Goal: Task Accomplishment & Management: Manage account settings

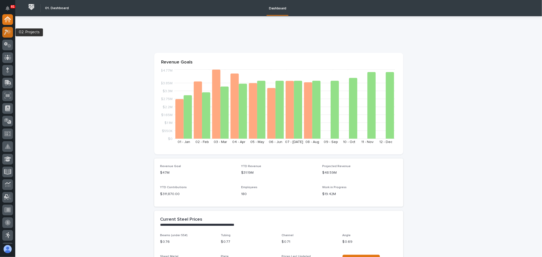
click at [9, 35] on div at bounding box center [7, 32] width 11 height 11
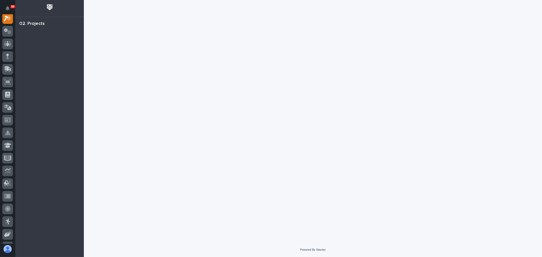
scroll to position [13, 0]
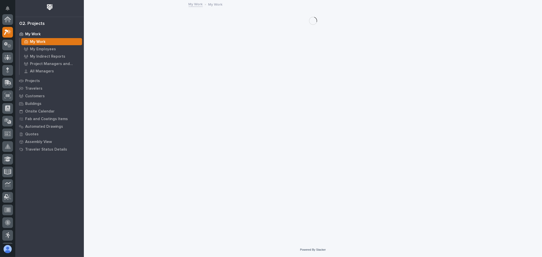
scroll to position [13, 0]
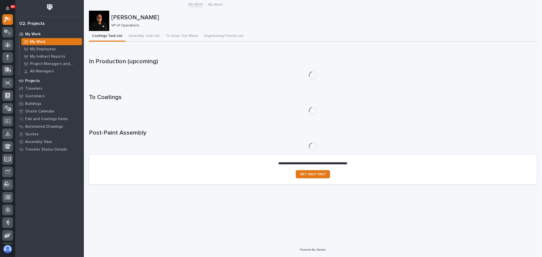
click at [37, 79] on p "Projects" at bounding box center [32, 81] width 15 height 5
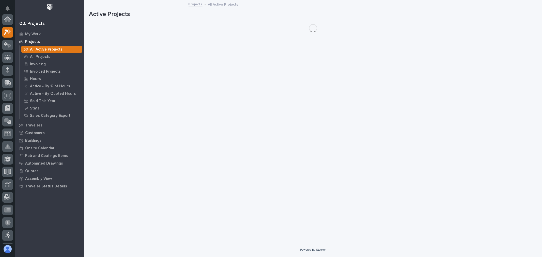
scroll to position [13, 0]
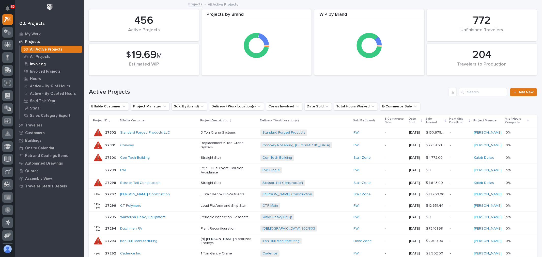
click at [44, 62] on p "Invoicing" at bounding box center [38, 64] width 16 height 5
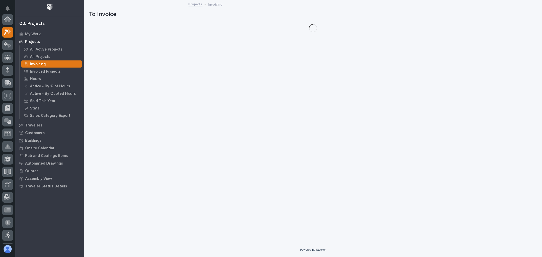
scroll to position [13, 0]
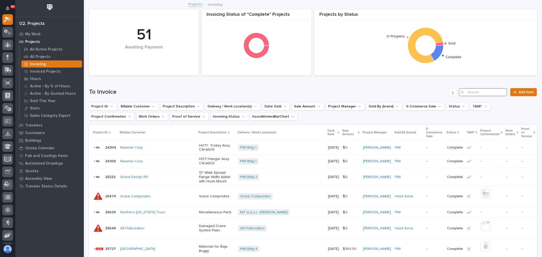
click at [472, 91] on input "Search" at bounding box center [483, 92] width 48 height 8
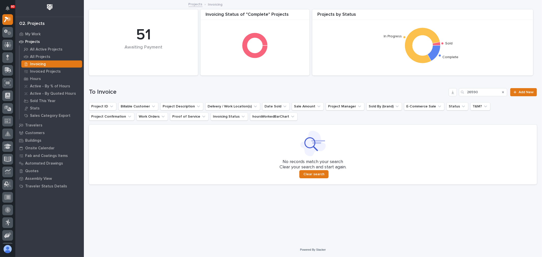
click at [484, 87] on div "To Invoice 26590 Add New" at bounding box center [313, 90] width 448 height 24
click at [484, 90] on input "26590" at bounding box center [483, 92] width 48 height 8
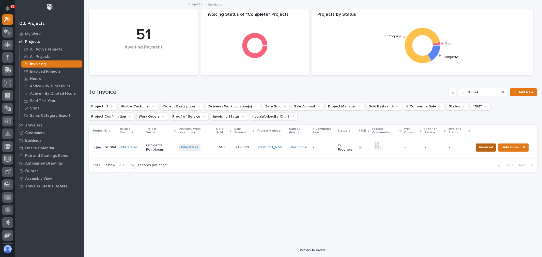
click at [485, 146] on span "Invoiced" at bounding box center [486, 147] width 14 height 6
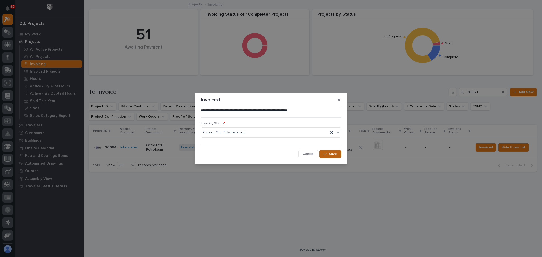
click at [332, 154] on span "Save" at bounding box center [333, 154] width 8 height 5
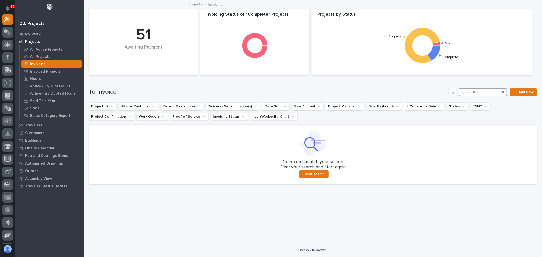
click at [485, 89] on input "26064" at bounding box center [483, 92] width 48 height 8
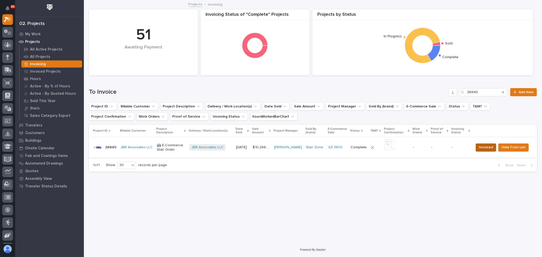
click at [489, 148] on span "Invoiced" at bounding box center [486, 147] width 14 height 6
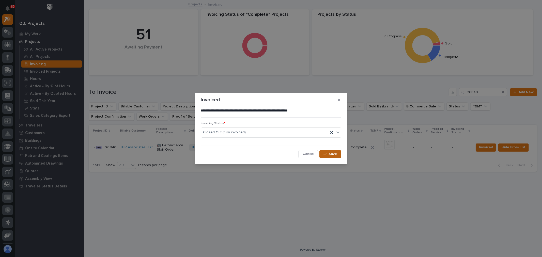
click at [337, 154] on span "Save" at bounding box center [333, 154] width 8 height 5
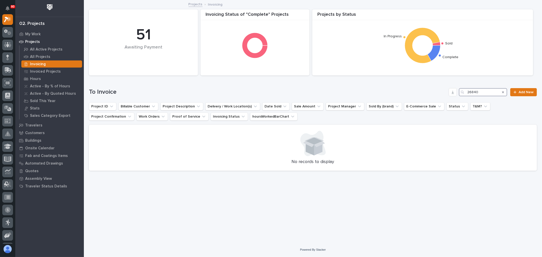
click at [492, 91] on input "26840" at bounding box center [483, 92] width 48 height 8
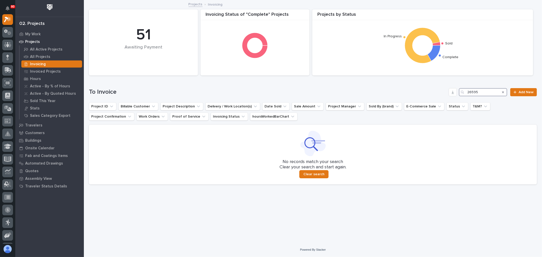
click at [492, 90] on input "26595" at bounding box center [483, 92] width 48 height 8
click at [495, 92] on input "26682" at bounding box center [483, 92] width 48 height 8
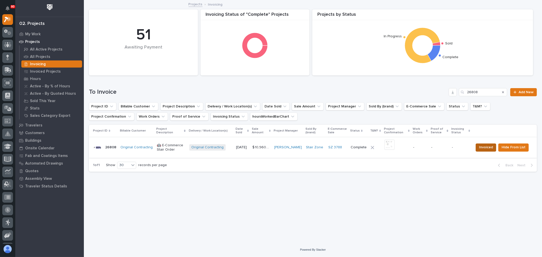
click at [491, 149] on span "Invoiced" at bounding box center [486, 147] width 14 height 6
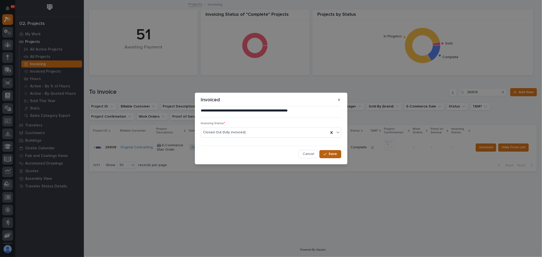
click at [334, 154] on span "Save" at bounding box center [333, 154] width 8 height 5
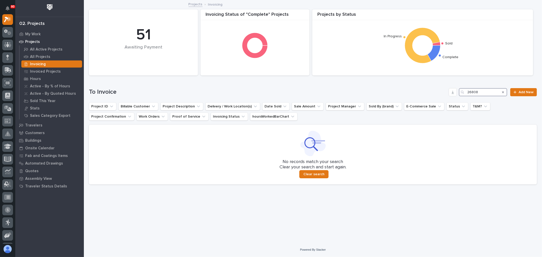
click at [483, 93] on input "26808" at bounding box center [483, 92] width 48 height 8
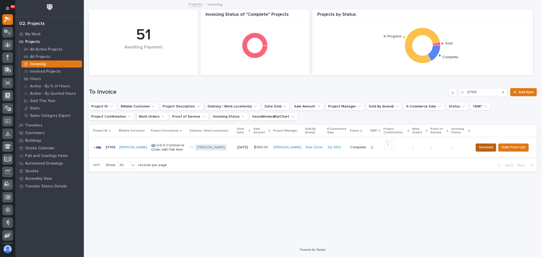
click at [487, 146] on span "Invoiced" at bounding box center [486, 147] width 14 height 6
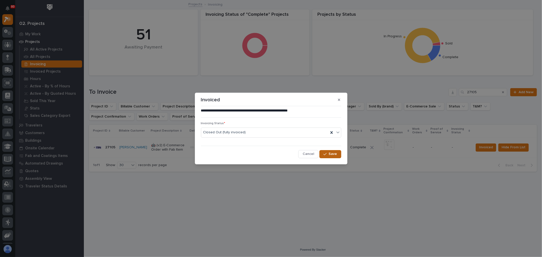
click at [339, 153] on button "Save" at bounding box center [331, 154] width 22 height 8
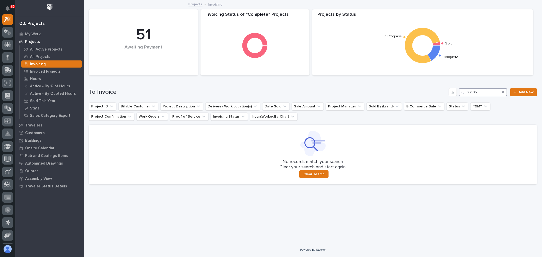
click at [494, 92] on input "27105" at bounding box center [483, 92] width 48 height 8
click at [491, 91] on input "27105" at bounding box center [483, 92] width 48 height 8
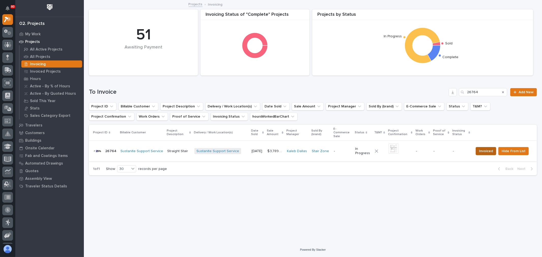
click at [484, 148] on span "Invoiced" at bounding box center [486, 151] width 14 height 6
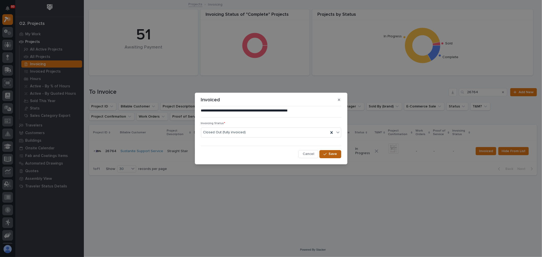
click at [338, 156] on button "Save" at bounding box center [331, 154] width 22 height 8
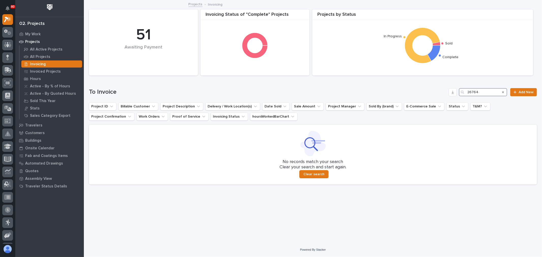
click at [490, 90] on input "26764" at bounding box center [483, 92] width 48 height 8
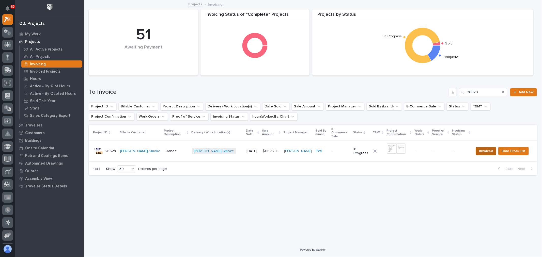
click at [484, 150] on span "Invoiced" at bounding box center [486, 151] width 14 height 6
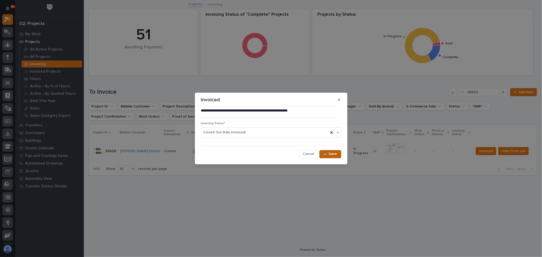
click at [332, 153] on span "Save" at bounding box center [333, 154] width 8 height 5
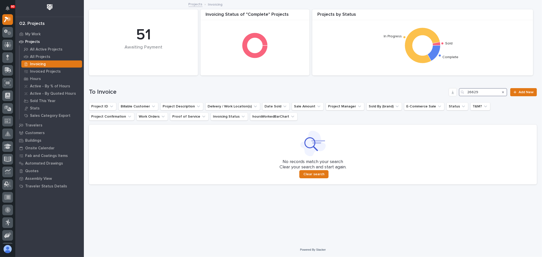
click at [483, 88] on input "26629" at bounding box center [483, 92] width 48 height 8
click at [481, 89] on input "26746" at bounding box center [483, 92] width 48 height 8
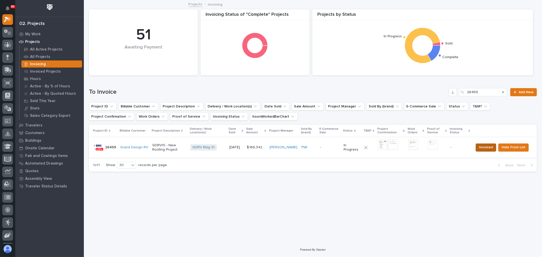
click at [483, 146] on span "Invoiced" at bounding box center [486, 147] width 14 height 6
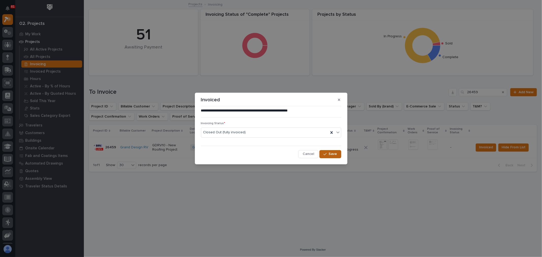
click at [330, 154] on span "Save" at bounding box center [333, 154] width 8 height 5
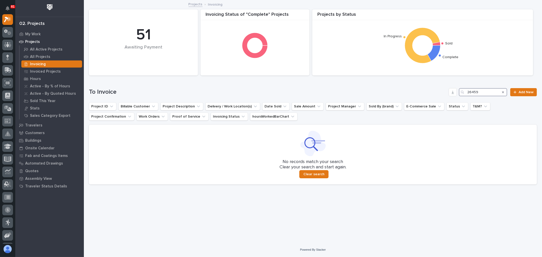
click at [491, 89] on input "26459" at bounding box center [483, 92] width 48 height 8
click at [490, 92] on input "26537" at bounding box center [483, 92] width 48 height 8
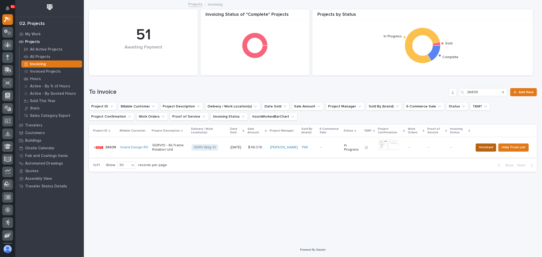
click at [482, 148] on span "Invoiced" at bounding box center [486, 147] width 14 height 6
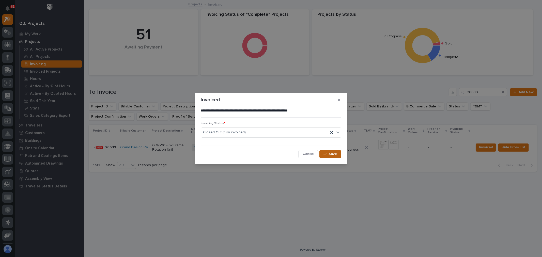
click at [330, 154] on span "Save" at bounding box center [333, 154] width 8 height 5
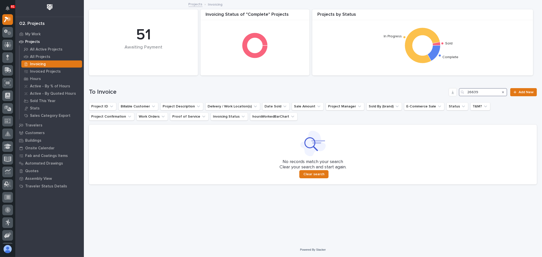
click at [484, 91] on input "26639" at bounding box center [483, 92] width 48 height 8
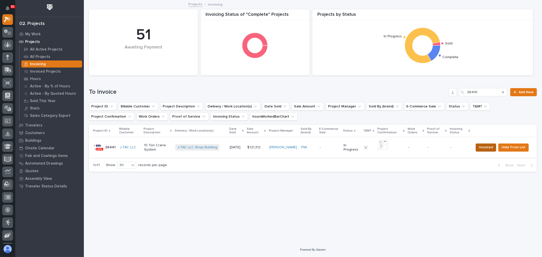
click at [488, 149] on span "Invoiced" at bounding box center [486, 147] width 14 height 6
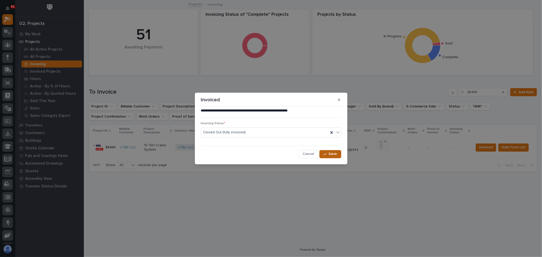
click at [329, 154] on div "button" at bounding box center [326, 155] width 5 height 4
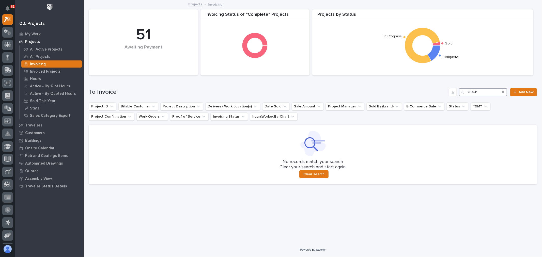
click at [488, 92] on input "26441" at bounding box center [483, 92] width 48 height 8
click at [473, 93] on input "271269" at bounding box center [483, 92] width 48 height 8
click at [488, 90] on input "27169" at bounding box center [483, 92] width 48 height 8
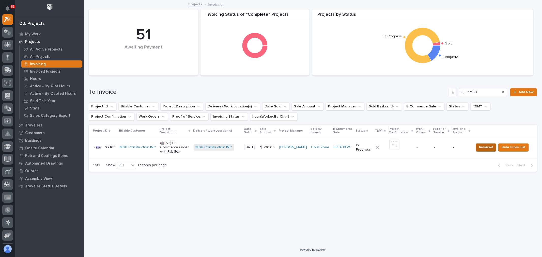
click at [485, 147] on span "Invoiced" at bounding box center [486, 147] width 14 height 6
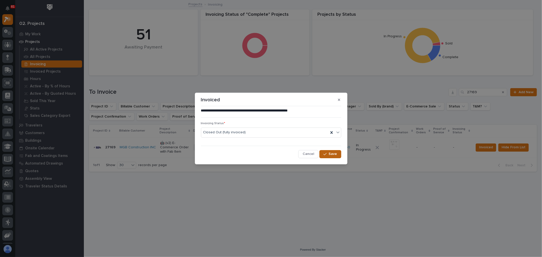
click at [334, 154] on span "Save" at bounding box center [333, 154] width 8 height 5
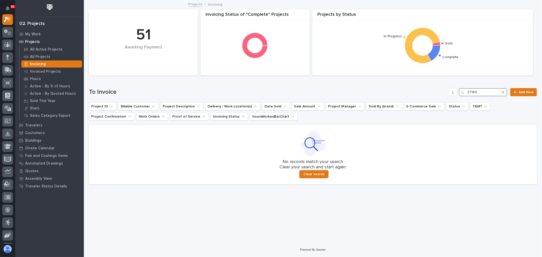
click at [488, 92] on input "27169" at bounding box center [483, 92] width 48 height 8
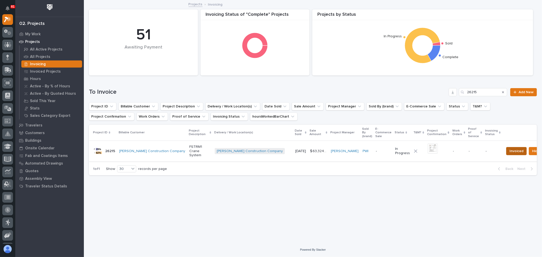
click at [510, 153] on span "Invoiced" at bounding box center [517, 151] width 14 height 6
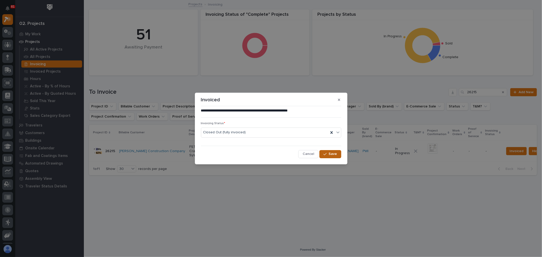
click at [332, 152] on span "Save" at bounding box center [333, 154] width 8 height 5
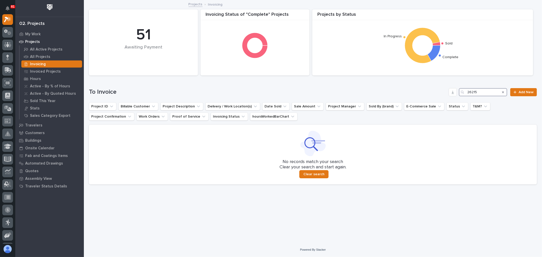
click at [497, 90] on input "26215" at bounding box center [483, 92] width 48 height 8
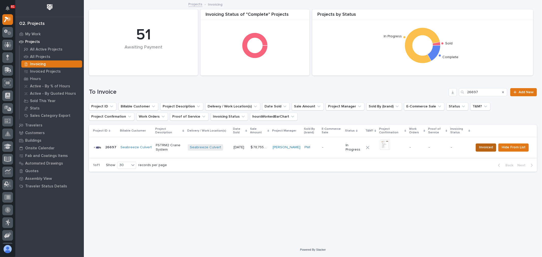
click at [488, 147] on span "Invoiced" at bounding box center [486, 147] width 14 height 6
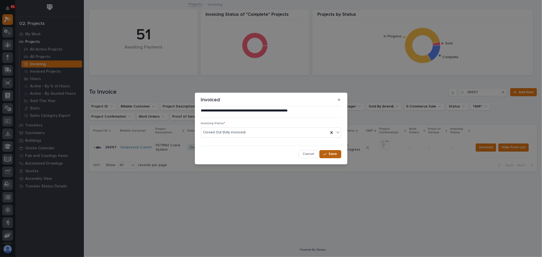
click at [332, 155] on span "Save" at bounding box center [333, 154] width 8 height 5
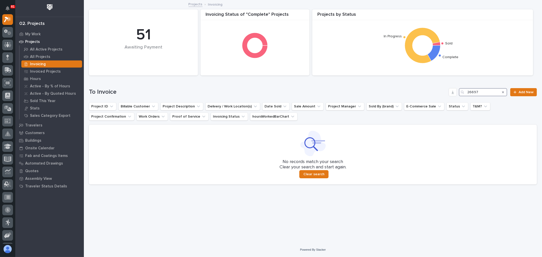
click at [490, 94] on input "26697" at bounding box center [483, 92] width 48 height 8
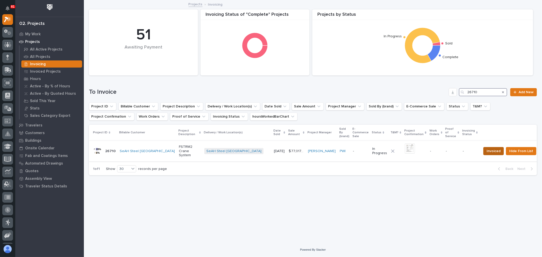
type input "26710"
click at [487, 148] on span "Invoiced" at bounding box center [494, 151] width 14 height 6
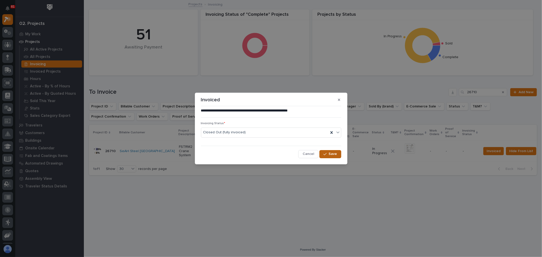
click at [339, 155] on button "Save" at bounding box center [331, 154] width 22 height 8
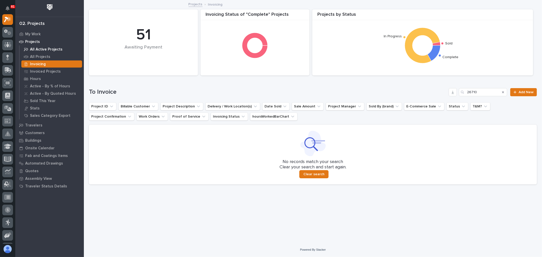
click at [38, 49] on p "All Active Projects" at bounding box center [46, 49] width 33 height 5
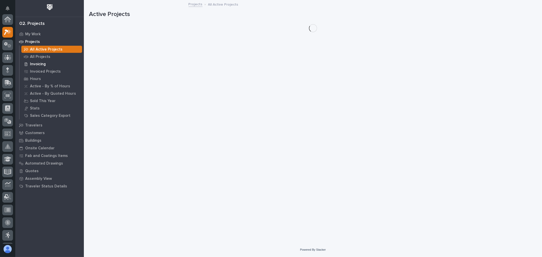
scroll to position [13, 0]
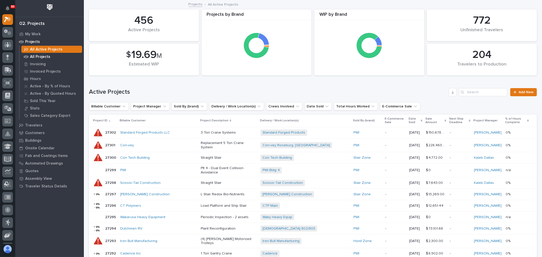
click at [41, 55] on p "All Projects" at bounding box center [40, 57] width 20 height 5
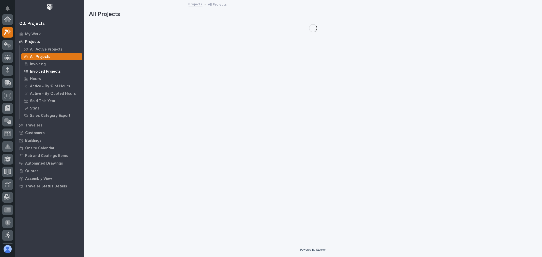
scroll to position [13, 0]
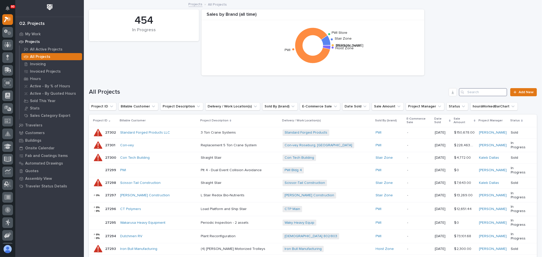
click at [471, 91] on input "Search" at bounding box center [483, 92] width 48 height 8
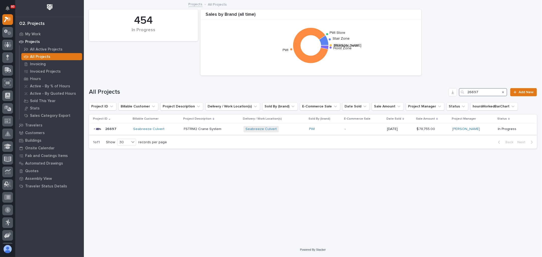
type input "26697"
click at [283, 130] on div "Seabreeze Culvert + 0" at bounding box center [275, 129] width 62 height 6
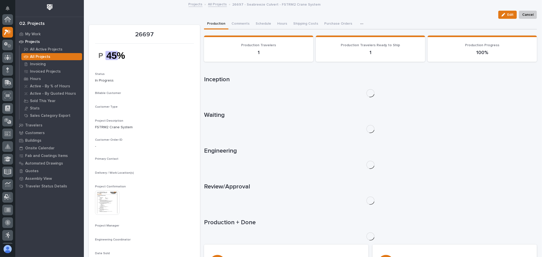
scroll to position [13, 0]
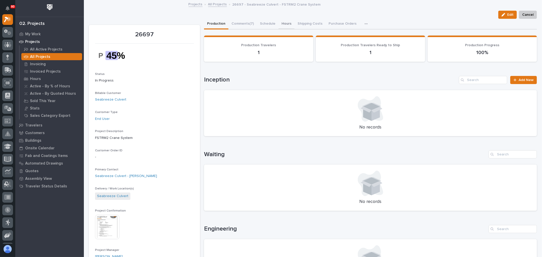
click at [281, 23] on button "Hours" at bounding box center [287, 24] width 16 height 11
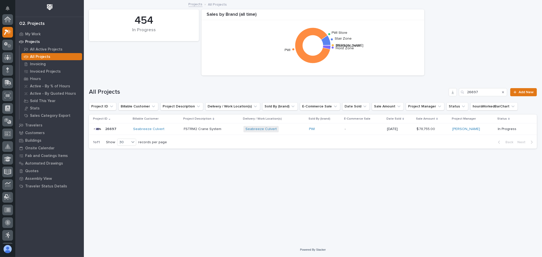
scroll to position [14, 0]
click at [491, 93] on input "26697" at bounding box center [483, 92] width 48 height 8
type input "26323"
click at [291, 130] on div "Polymers Sturgis Main + 0" at bounding box center [268, 129] width 71 height 6
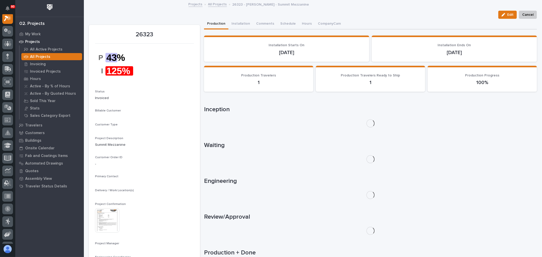
scroll to position [13, 0]
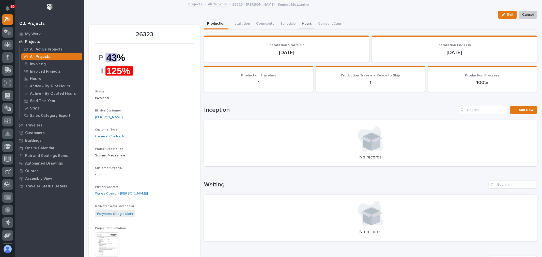
click at [302, 24] on button "Hours" at bounding box center [307, 24] width 16 height 11
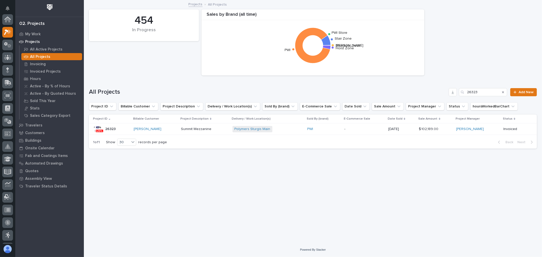
scroll to position [14, 0]
click at [489, 91] on input "26323" at bounding box center [483, 92] width 48 height 8
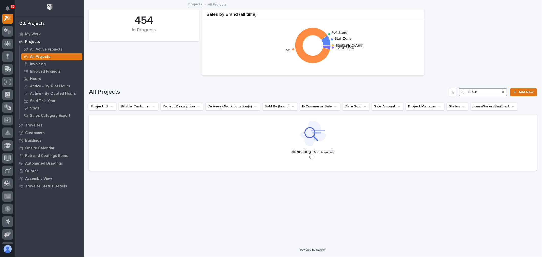
scroll to position [13, 0]
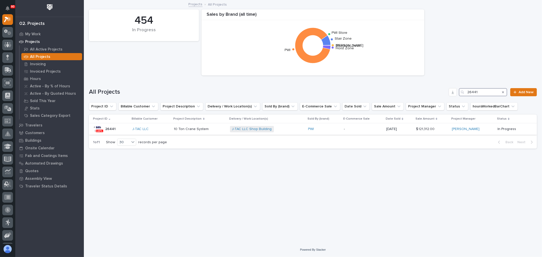
type input "26441"
click at [287, 129] on div "J-TAC LLC Shop Building + 0" at bounding box center [267, 129] width 74 height 6
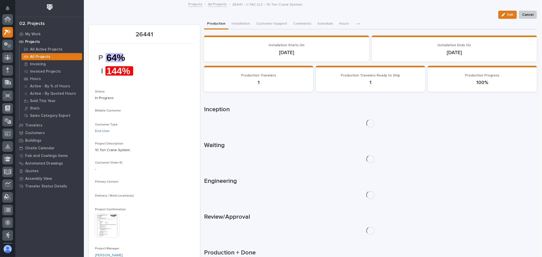
scroll to position [13, 0]
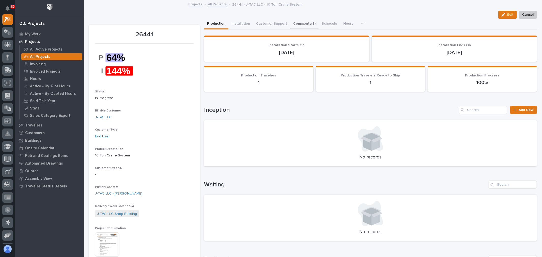
click at [300, 23] on button "Comments (9)" at bounding box center [304, 24] width 28 height 11
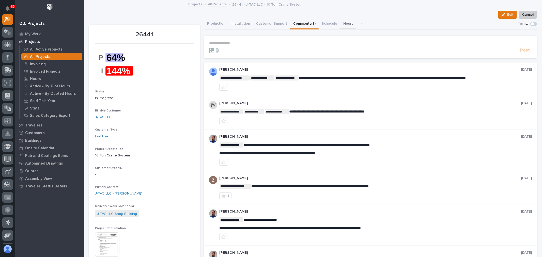
click at [343, 24] on button "Hours" at bounding box center [348, 24] width 16 height 11
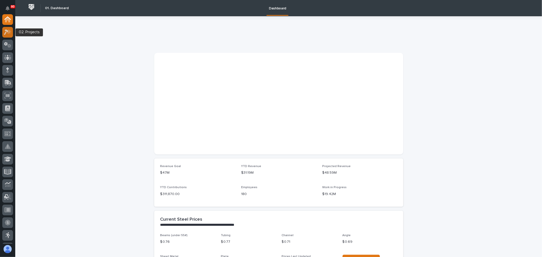
click at [2, 32] on div at bounding box center [7, 32] width 11 height 11
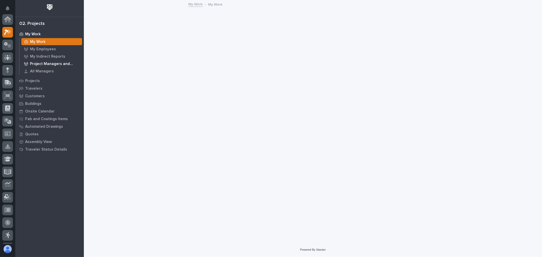
scroll to position [13, 0]
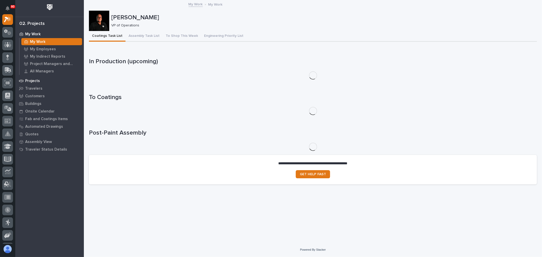
click at [34, 80] on p "Projects" at bounding box center [32, 81] width 15 height 5
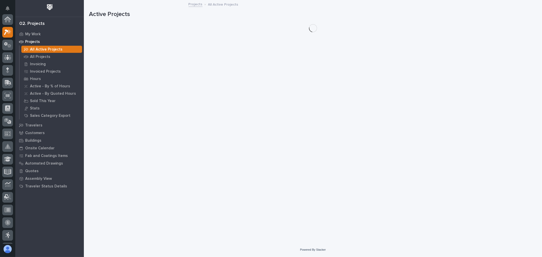
scroll to position [13, 0]
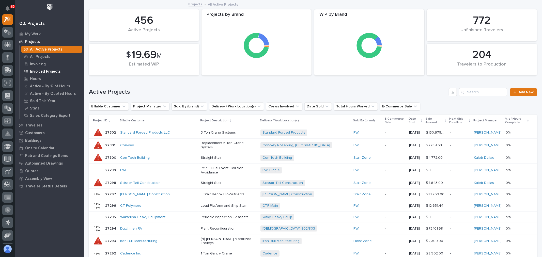
click at [46, 70] on p "Invoiced Projects" at bounding box center [45, 71] width 31 height 5
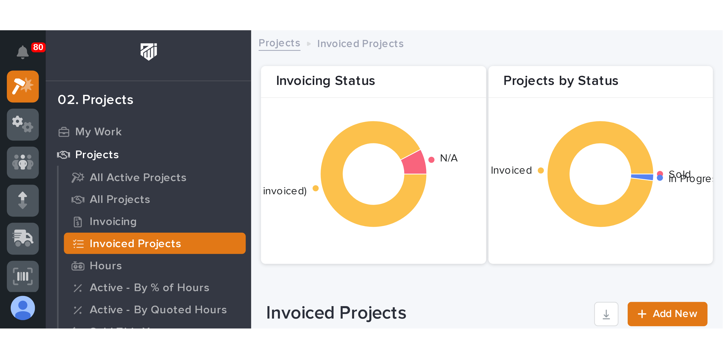
scroll to position [1, 0]
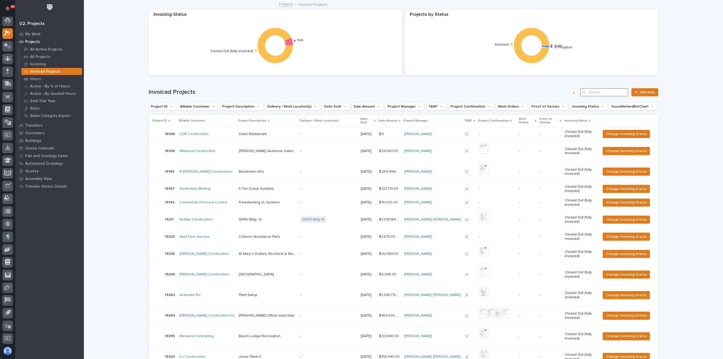
click at [542, 89] on input "Search" at bounding box center [604, 92] width 48 height 8
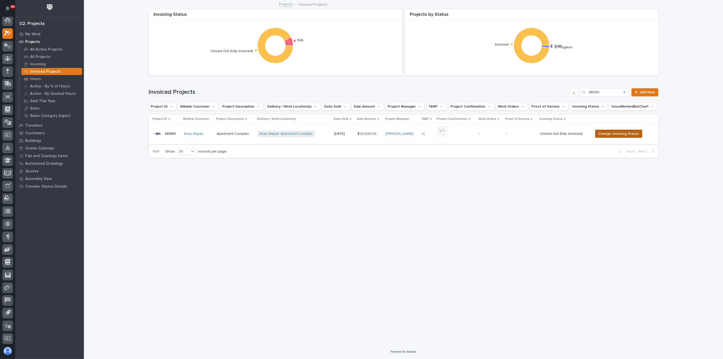
click at [542, 134] on span "Change Invoicing Status" at bounding box center [618, 134] width 41 height 6
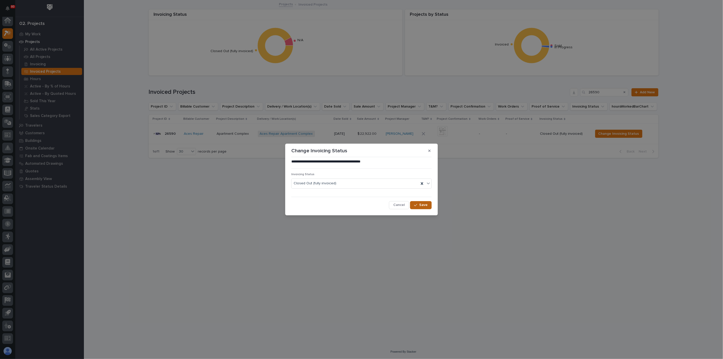
click at [427, 205] on span "Save" at bounding box center [423, 205] width 8 height 5
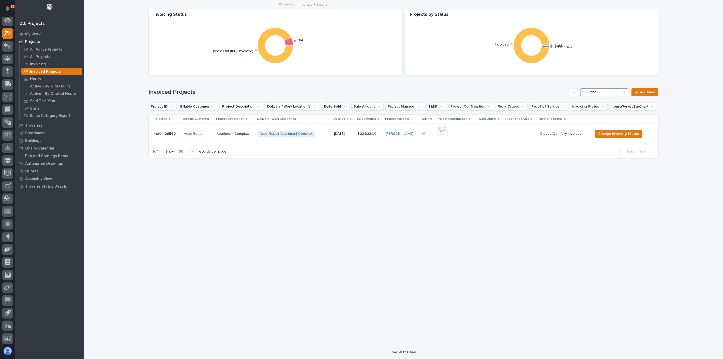
click at [542, 91] on input "26590" at bounding box center [604, 92] width 48 height 8
click at [542, 138] on button "Change Invoicing Status" at bounding box center [613, 134] width 47 height 8
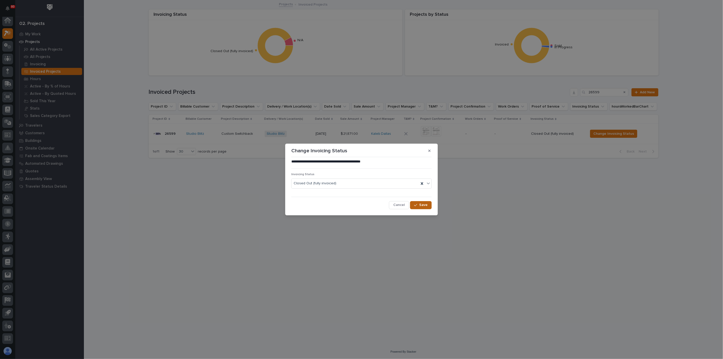
click at [421, 204] on span "Save" at bounding box center [423, 205] width 8 height 5
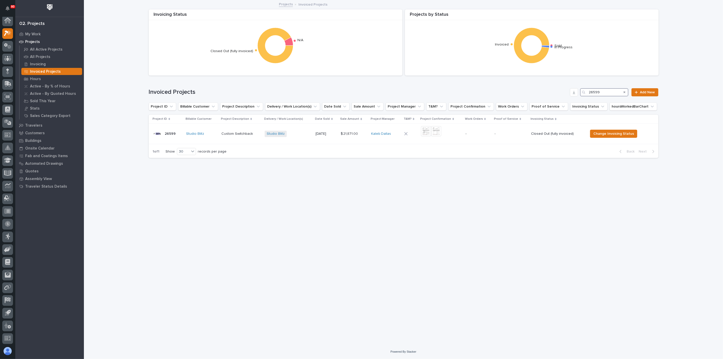
click at [542, 89] on input "26599" at bounding box center [604, 92] width 48 height 8
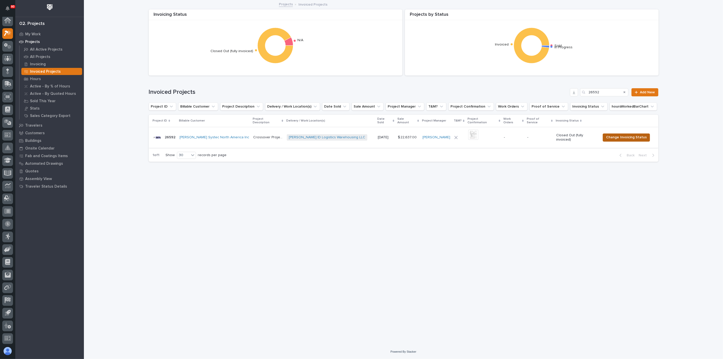
click at [542, 135] on span "Change Invoicing Status" at bounding box center [626, 137] width 41 height 6
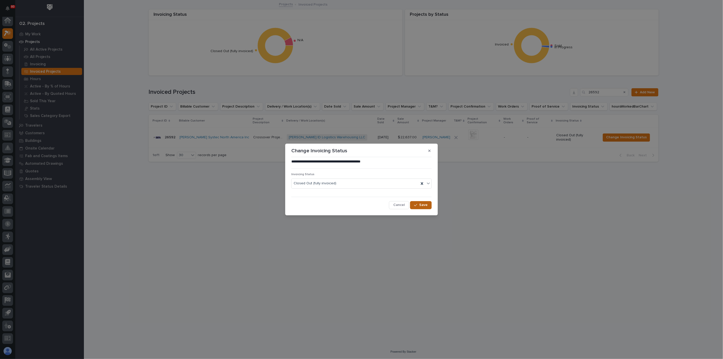
click at [419, 206] on div "button" at bounding box center [416, 205] width 5 height 4
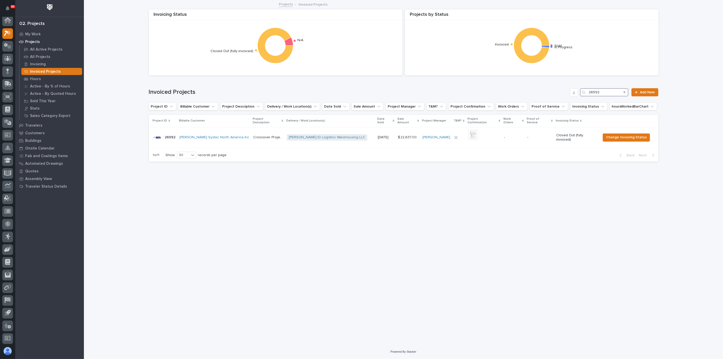
click at [542, 89] on input "26592" at bounding box center [604, 92] width 48 height 8
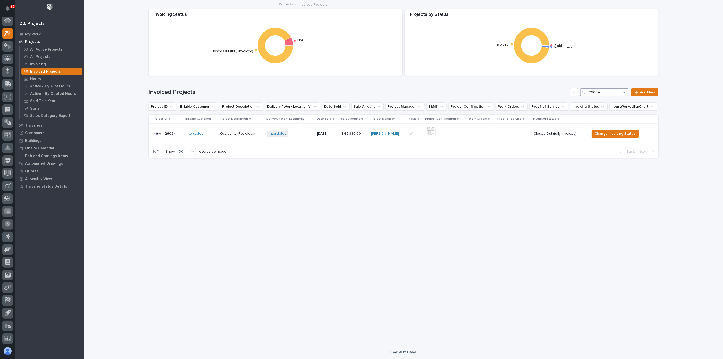
click at [542, 93] on input "26064" at bounding box center [604, 92] width 48 height 8
click at [542, 92] on input "26064" at bounding box center [604, 92] width 48 height 8
click at [542, 133] on span "Change Invoicing Status" at bounding box center [624, 134] width 41 height 6
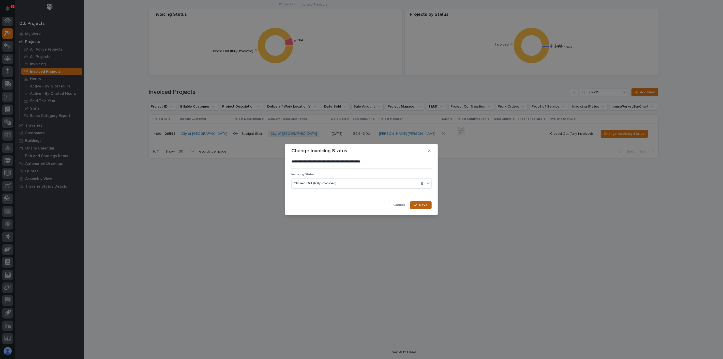
click at [428, 207] on button "Save" at bounding box center [421, 205] width 22 height 8
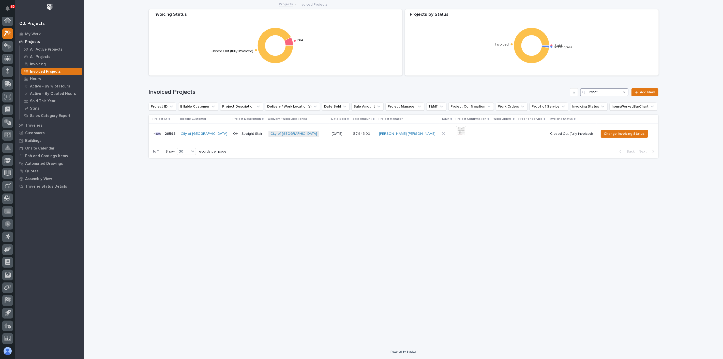
click at [542, 91] on input "26595" at bounding box center [604, 92] width 48 height 8
click at [542, 131] on span "Change Invoicing Status" at bounding box center [623, 134] width 41 height 6
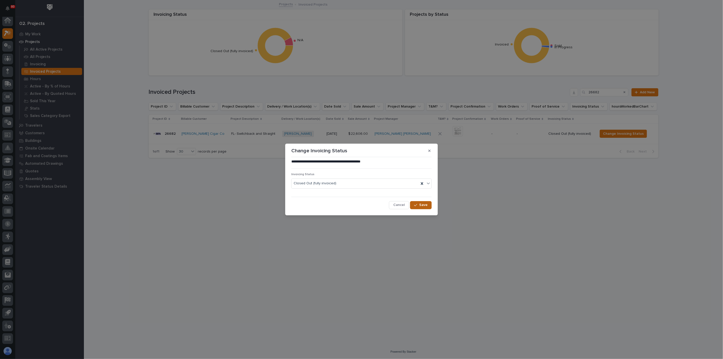
click at [422, 203] on span "Save" at bounding box center [423, 205] width 8 height 5
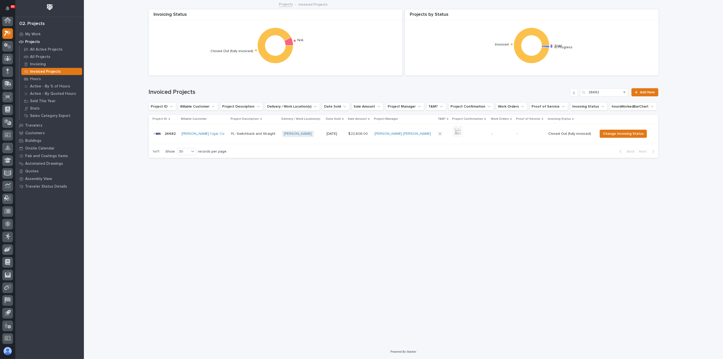
click at [542, 90] on div "Search" at bounding box center [624, 92] width 8 height 8
click at [542, 89] on input "26682" at bounding box center [604, 92] width 48 height 8
click at [542, 135] on span "Change Invoicing Status" at bounding box center [615, 134] width 41 height 6
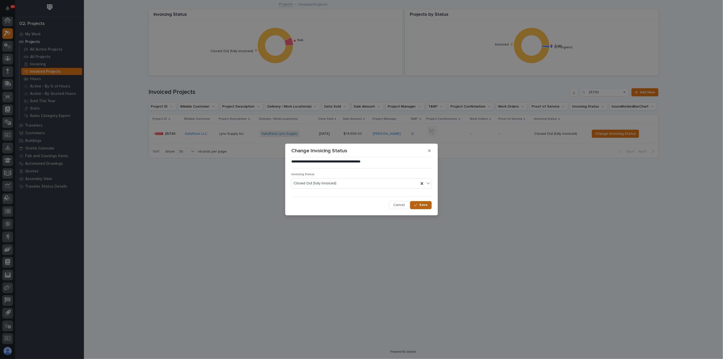
click at [419, 206] on button "Save" at bounding box center [421, 205] width 22 height 8
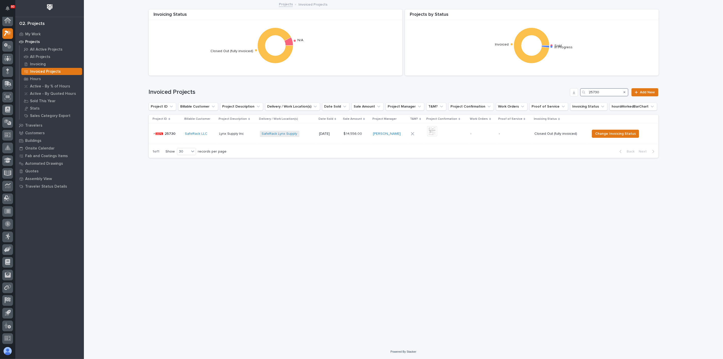
click at [542, 93] on input "25730" at bounding box center [604, 92] width 48 height 8
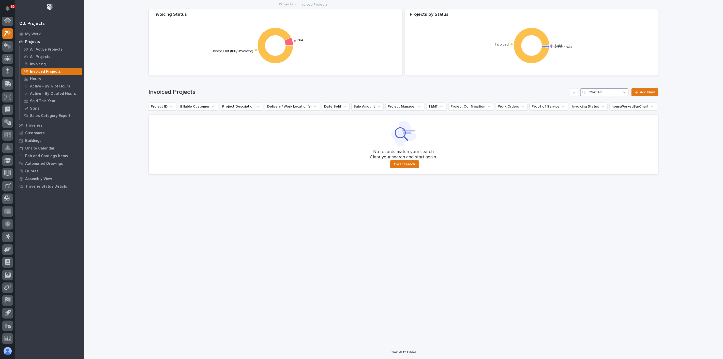
click at [542, 93] on input "264342" at bounding box center [604, 92] width 48 height 8
click at [542, 91] on input "26342" at bounding box center [604, 92] width 48 height 8
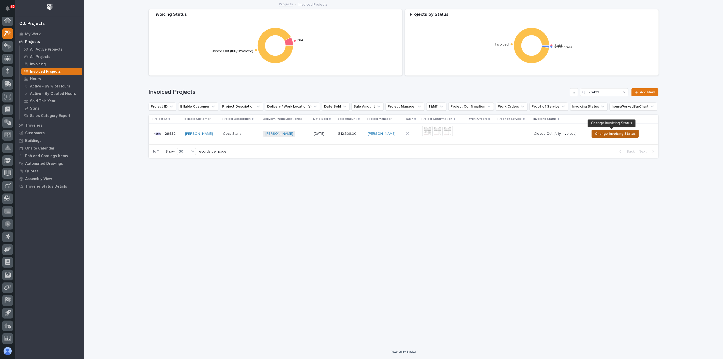
click at [542, 136] on span "Change Invoicing Status" at bounding box center [615, 134] width 41 height 6
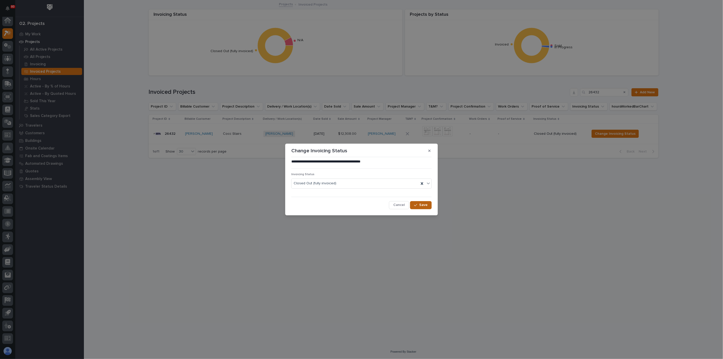
click at [427, 203] on button "Save" at bounding box center [421, 205] width 22 height 8
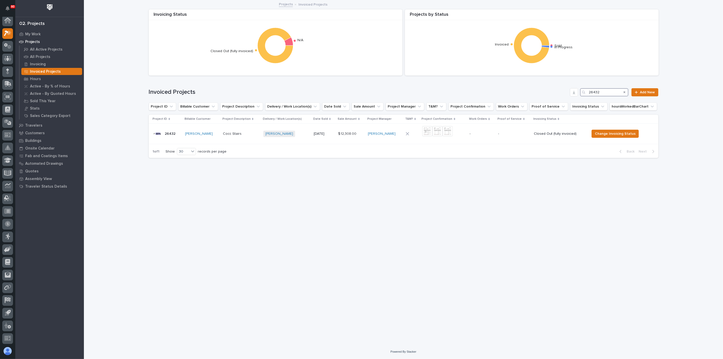
click at [542, 93] on input "26432" at bounding box center [604, 92] width 48 height 8
click at [542, 91] on input "26432" at bounding box center [604, 92] width 48 height 8
click at [542, 134] on span "Change Invoicing Status" at bounding box center [615, 134] width 41 height 6
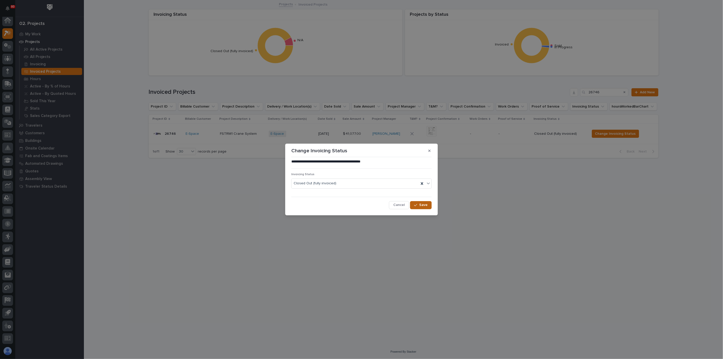
click at [420, 206] on button "Save" at bounding box center [421, 205] width 22 height 8
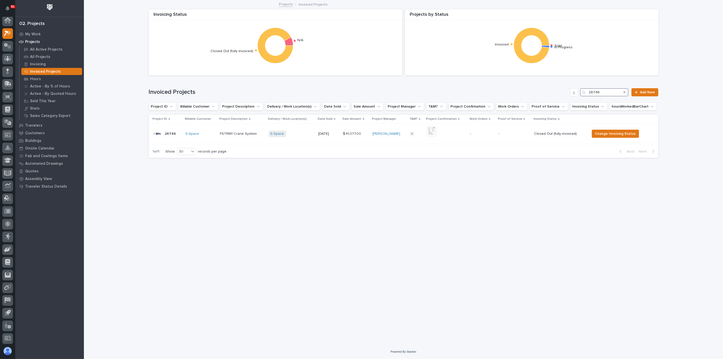
click at [542, 94] on input "26746" at bounding box center [604, 92] width 48 height 8
click at [542, 135] on span "Change Invoicing Status" at bounding box center [619, 134] width 41 height 6
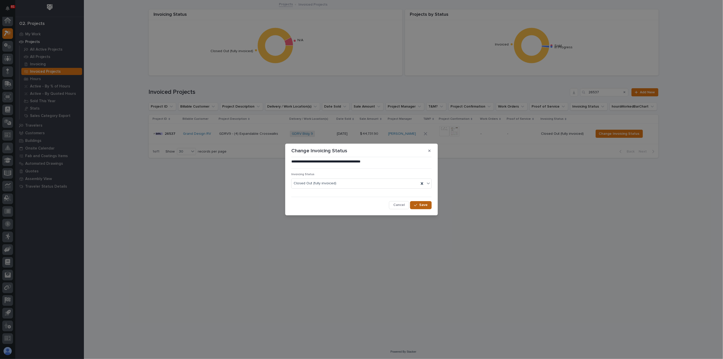
click at [421, 204] on span "Save" at bounding box center [423, 205] width 8 height 5
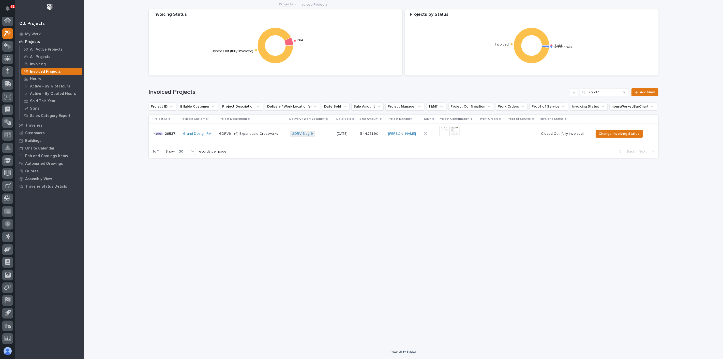
click at [542, 84] on div "Invoiced Projects 26537 Add New" at bounding box center [404, 90] width 510 height 24
click at [542, 89] on input "26537" at bounding box center [604, 92] width 48 height 8
click at [542, 92] on input "26639" at bounding box center [604, 92] width 48 height 8
type input "26323"
click at [542, 133] on span "Change Invoicing Status" at bounding box center [616, 134] width 41 height 6
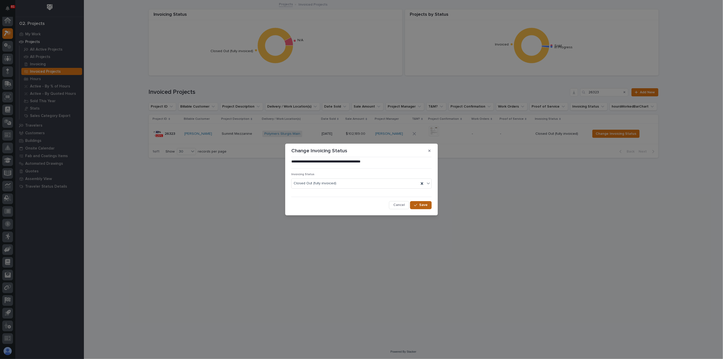
click at [424, 204] on span "Save" at bounding box center [423, 205] width 8 height 5
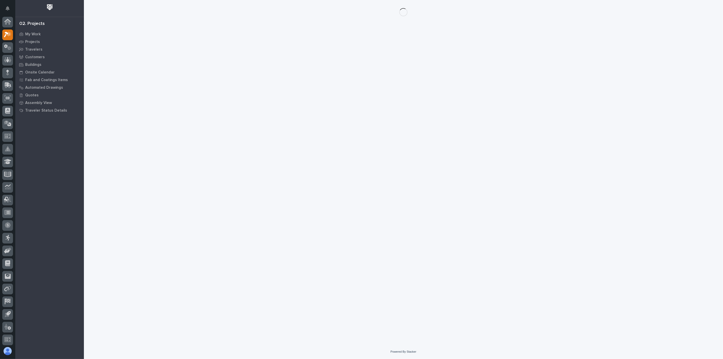
scroll to position [1, 0]
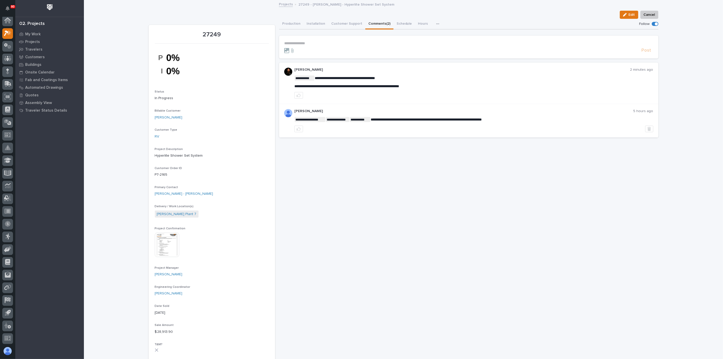
click at [290, 42] on p "**********" at bounding box center [468, 43] width 369 height 4
click at [298, 66] on span "[PERSON_NAME]" at bounding box center [297, 66] width 28 height 4
click at [320, 43] on p "**********" at bounding box center [468, 43] width 369 height 5
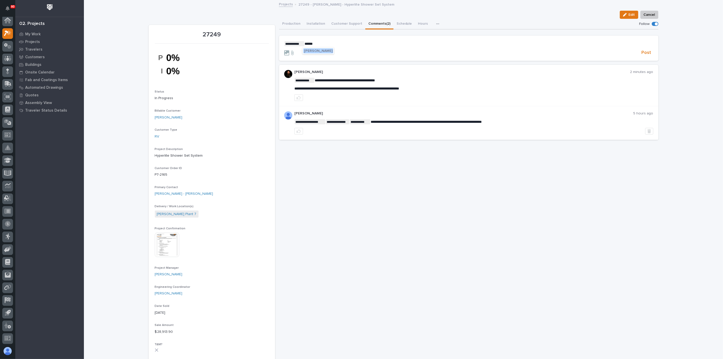
click at [325, 51] on span "[PERSON_NAME]" at bounding box center [318, 51] width 28 height 4
click at [348, 41] on p "**********" at bounding box center [468, 43] width 369 height 5
click at [359, 42] on span "**********" at bounding box center [365, 44] width 58 height 4
click at [410, 40] on section "**********" at bounding box center [468, 48] width 379 height 25
click at [406, 44] on p "**********" at bounding box center [468, 43] width 369 height 5
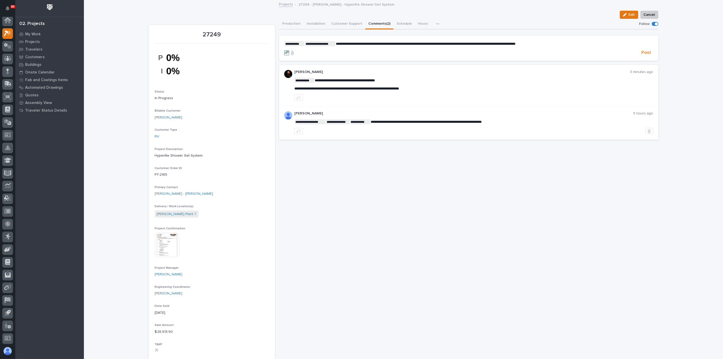
click at [516, 44] on span "**********" at bounding box center [426, 44] width 180 height 4
click at [642, 52] on span "Post" at bounding box center [647, 53] width 10 height 6
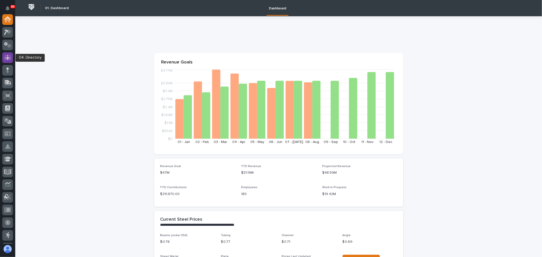
click at [4, 59] on icon at bounding box center [7, 58] width 7 height 6
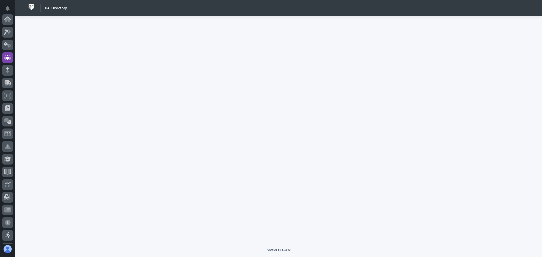
scroll to position [38, 0]
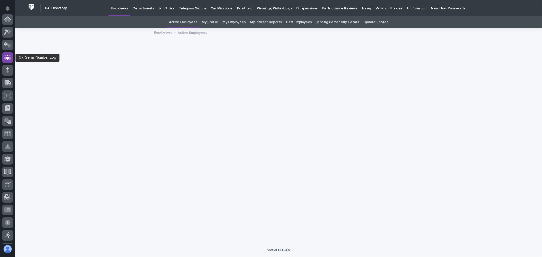
scroll to position [38, 0]
